Goal: Task Accomplishment & Management: Use online tool/utility

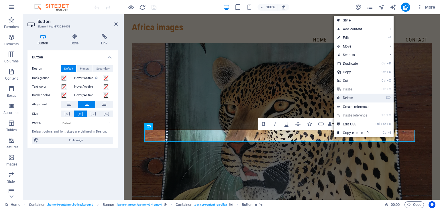
click at [350, 99] on link "⌦ Delete" at bounding box center [353, 98] width 38 height 9
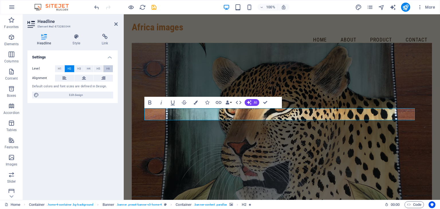
click at [104, 67] on button "H6" at bounding box center [107, 68] width 9 height 7
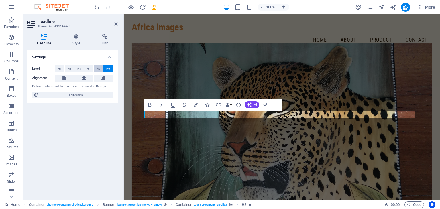
click at [97, 68] on span "H5" at bounding box center [99, 68] width 4 height 7
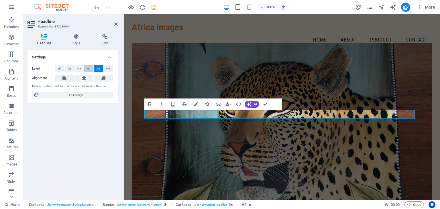
click at [89, 69] on span "H4" at bounding box center [89, 68] width 4 height 7
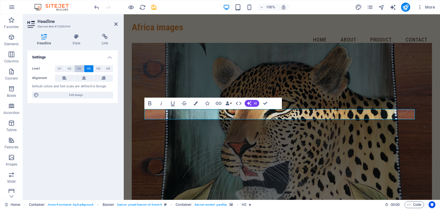
click at [78, 70] on span "H3" at bounding box center [79, 68] width 4 height 7
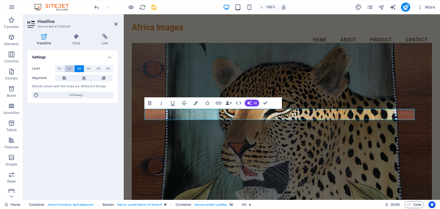
click at [72, 70] on button "H2" at bounding box center [69, 68] width 9 height 7
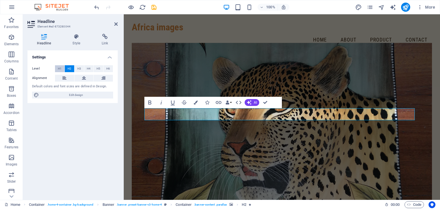
click at [61, 71] on span "H1" at bounding box center [60, 68] width 4 height 7
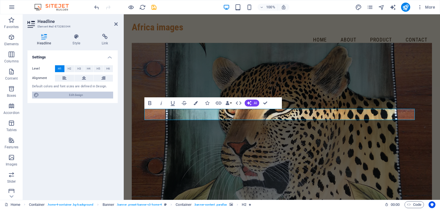
click at [79, 94] on span "Edit design" at bounding box center [76, 95] width 71 height 7
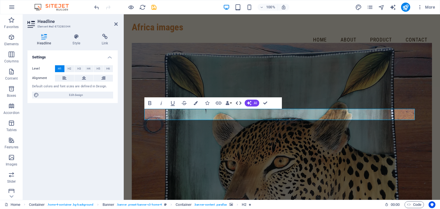
select select "px"
select select "200"
select select "px"
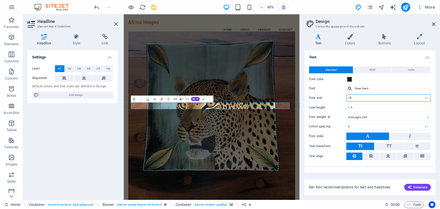
click at [400, 99] on input "16" at bounding box center [389, 98] width 84 height 7
type input "1"
type input "2"
type input "3"
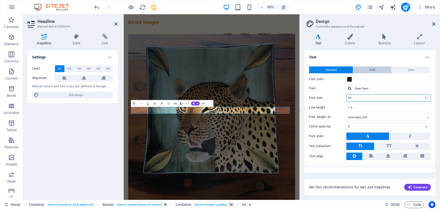
type input "50"
click at [382, 69] on button "Bold" at bounding box center [372, 69] width 38 height 7
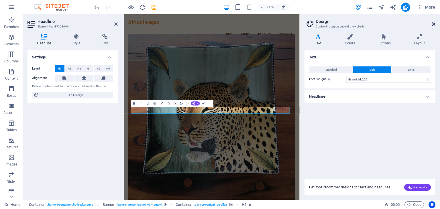
click at [434, 22] on icon at bounding box center [433, 24] width 3 height 5
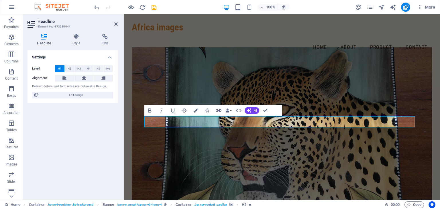
click at [305, 87] on figure at bounding box center [282, 131] width 301 height 169
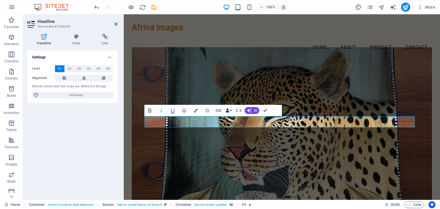
click at [231, 110] on button "Data Bindings" at bounding box center [229, 110] width 8 height 11
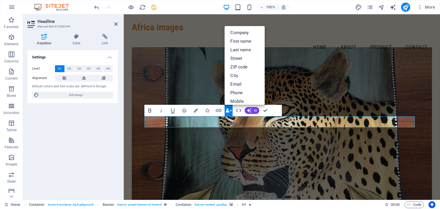
click at [231, 110] on button "Data Bindings" at bounding box center [229, 110] width 8 height 11
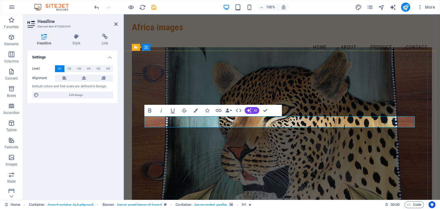
drag, startPoint x: 247, startPoint y: 119, endPoint x: 230, endPoint y: 91, distance: 32.6
click at [230, 91] on figure at bounding box center [282, 131] width 301 height 169
click at [149, 111] on icon "button" at bounding box center [149, 110] width 7 height 7
click at [240, 110] on icon "button" at bounding box center [238, 110] width 7 height 7
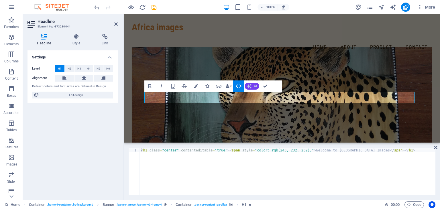
click at [251, 86] on icon "button" at bounding box center [249, 86] width 5 height 5
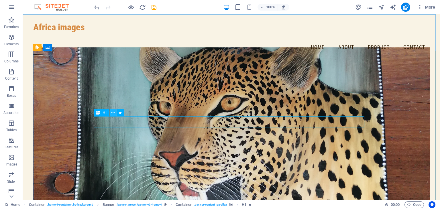
click at [115, 115] on button at bounding box center [113, 112] width 7 height 7
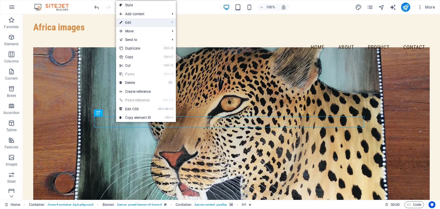
click at [132, 23] on link "⏎ Edit" at bounding box center [135, 22] width 38 height 9
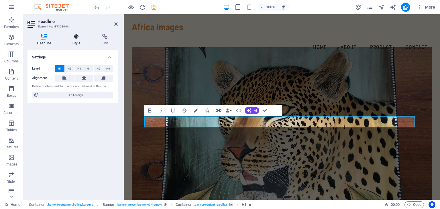
click at [77, 45] on h4 "Style" at bounding box center [77, 40] width 29 height 12
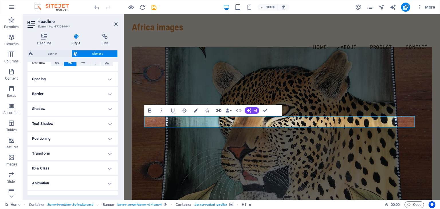
scroll to position [109, 0]
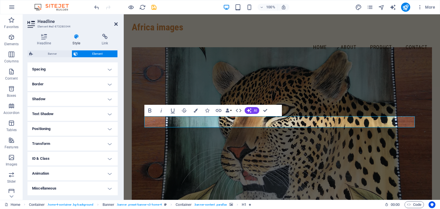
click at [115, 23] on icon at bounding box center [115, 24] width 3 height 5
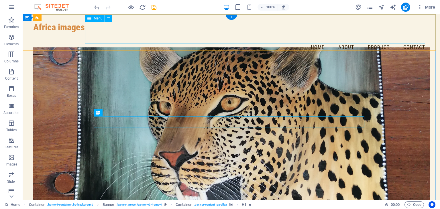
click at [373, 37] on nav "Home About Product Contact" at bounding box center [231, 44] width 396 height 22
select select
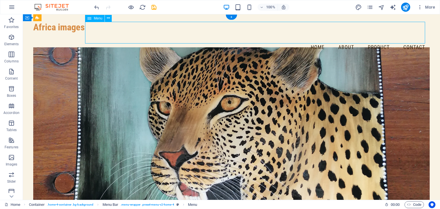
select select
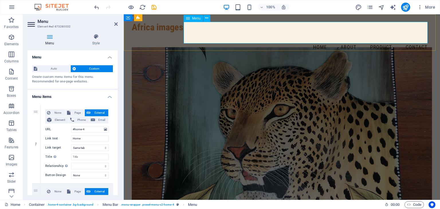
click at [374, 36] on nav "Home About Product Contact" at bounding box center [282, 44] width 301 height 22
drag, startPoint x: 116, startPoint y: 83, endPoint x: 117, endPoint y: 110, distance: 27.2
click at [117, 109] on div "Menu Auto Custom Create custom menu items for this menu. Recommended for one-pa…" at bounding box center [73, 122] width 90 height 145
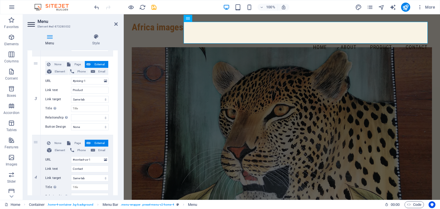
scroll to position [199, 0]
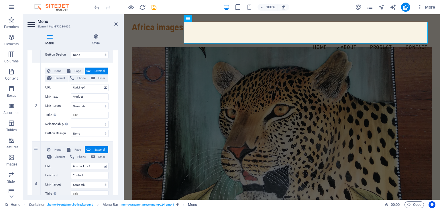
click at [121, 179] on div "Menu Style Menu Auto Custom Create custom menu items for this menu. Recommended…" at bounding box center [72, 114] width 99 height 171
click at [97, 69] on span "External" at bounding box center [99, 71] width 14 height 7
click at [115, 23] on icon at bounding box center [115, 24] width 3 height 5
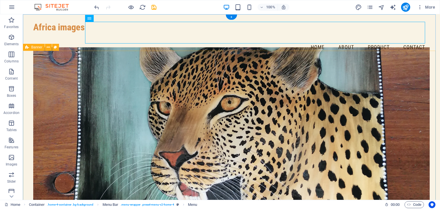
click at [402, 70] on figure at bounding box center [231, 131] width 396 height 169
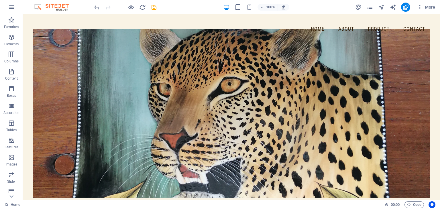
scroll to position [0, 0]
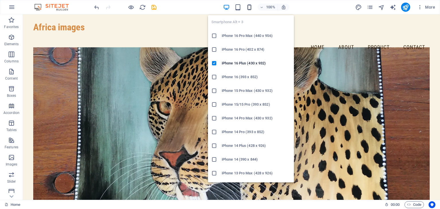
click at [249, 9] on icon "button" at bounding box center [249, 7] width 7 height 7
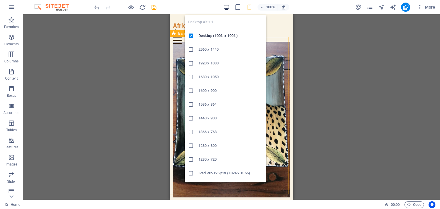
click at [226, 8] on icon "button" at bounding box center [226, 7] width 7 height 7
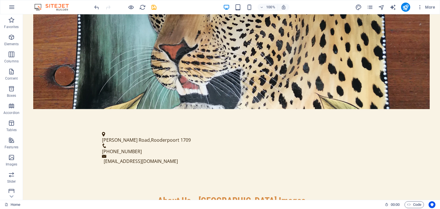
scroll to position [252, 0]
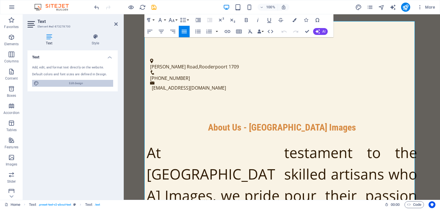
click at [81, 83] on span "Edit design" at bounding box center [76, 83] width 71 height 7
select select "200"
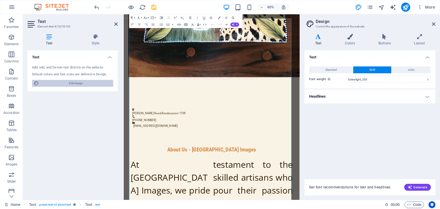
scroll to position [357, 0]
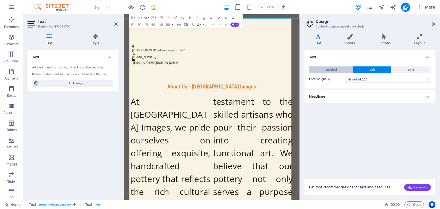
click at [331, 73] on span "Standard" at bounding box center [331, 69] width 11 height 7
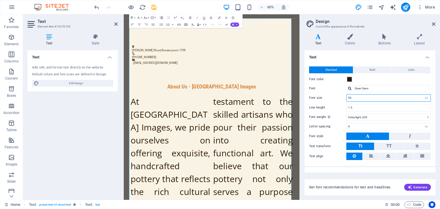
click at [365, 100] on input "50" at bounding box center [389, 98] width 84 height 7
type input "5"
type input "16"
click at [377, 67] on button "Bold" at bounding box center [372, 69] width 38 height 7
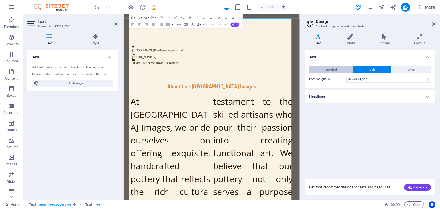
click at [338, 70] on button "Standard" at bounding box center [331, 69] width 44 height 7
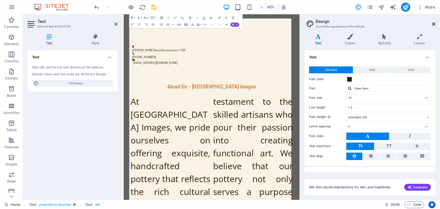
click at [433, 23] on icon at bounding box center [433, 24] width 3 height 5
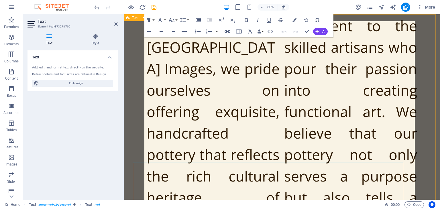
scroll to position [252, 0]
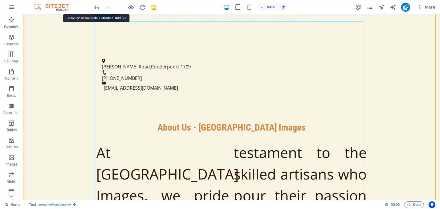
click at [96, 6] on icon "undo" at bounding box center [96, 7] width 7 height 7
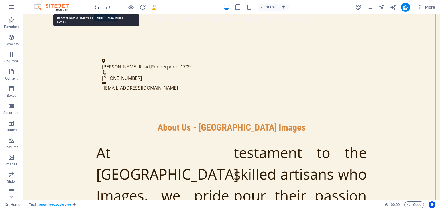
click at [96, 6] on icon "undo" at bounding box center [96, 7] width 7 height 7
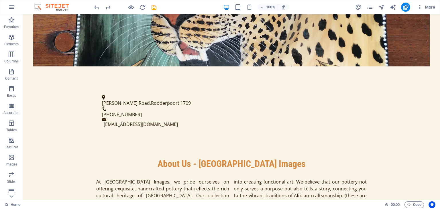
scroll to position [193, 0]
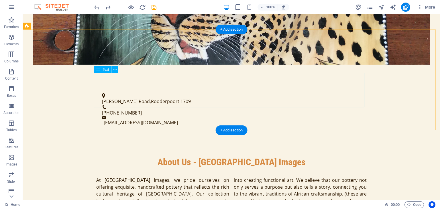
click at [345, 177] on div "At [GEOGRAPHIC_DATA] Images, we pride ourselves on offering exquisite, handcraf…" at bounding box center [231, 197] width 270 height 41
